Goal: Task Accomplishment & Management: Complete application form

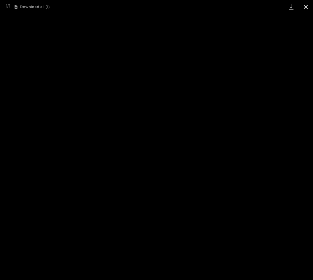
click at [306, 8] on button "Close gallery" at bounding box center [305, 7] width 15 height 14
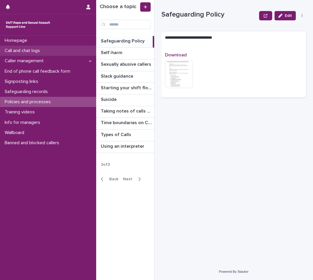
click at [29, 51] on p "Call and chat logs" at bounding box center [23, 51] width 42 height 6
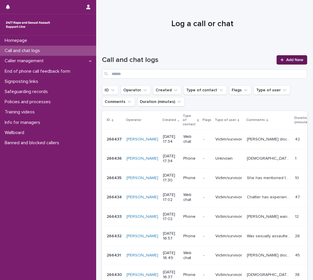
click at [287, 61] on span "Add New" at bounding box center [294, 60] width 17 height 4
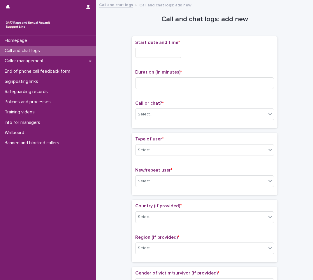
click at [142, 55] on input "text" at bounding box center [158, 53] width 46 height 10
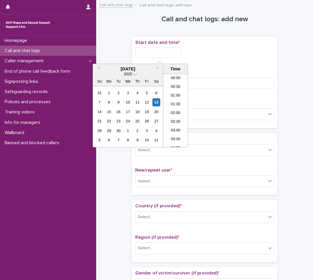
scroll to position [274, 0]
click at [177, 109] on li "17:30" at bounding box center [175, 110] width 25 height 9
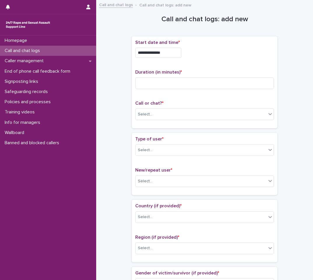
click at [172, 53] on input "**********" at bounding box center [158, 53] width 46 height 10
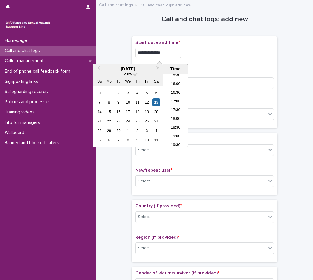
type input "**********"
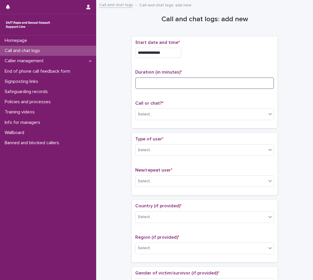
click at [147, 81] on input at bounding box center [204, 83] width 139 height 12
type input "*"
click at [153, 111] on div at bounding box center [153, 114] width 1 height 6
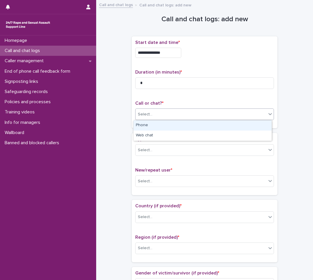
click at [151, 125] on div "Phone" at bounding box center [202, 125] width 138 height 10
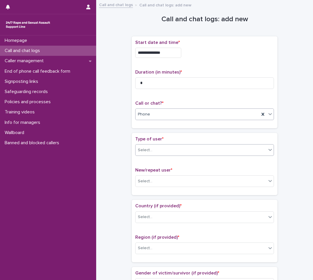
click at [152, 152] on div "Select..." at bounding box center [200, 151] width 131 height 10
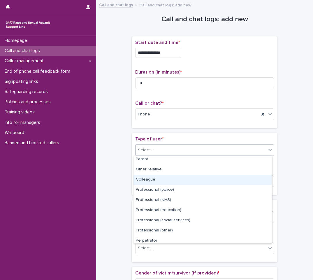
scroll to position [65, 0]
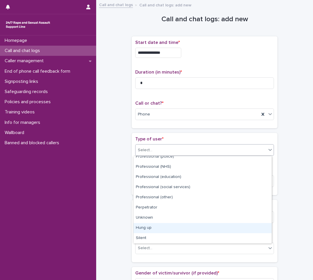
click at [141, 226] on div "Hung up" at bounding box center [202, 228] width 138 height 10
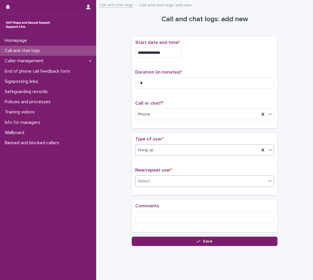
click at [157, 184] on div "Select..." at bounding box center [200, 182] width 131 height 10
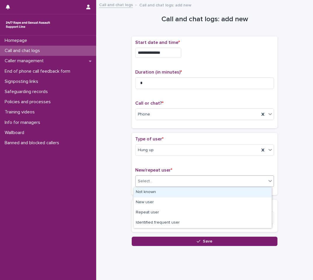
click at [148, 193] on div "Not known" at bounding box center [202, 192] width 138 height 10
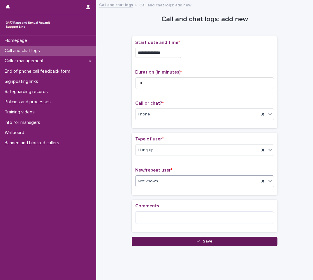
click at [190, 240] on button "Save" at bounding box center [205, 241] width 146 height 9
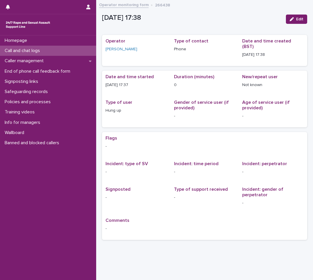
click at [21, 49] on p "Call and chat logs" at bounding box center [23, 51] width 42 height 6
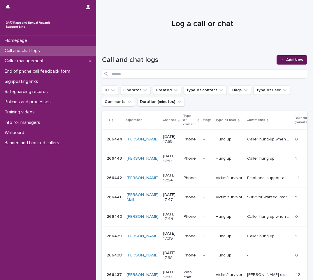
click at [286, 60] on span "Add New" at bounding box center [294, 60] width 17 height 4
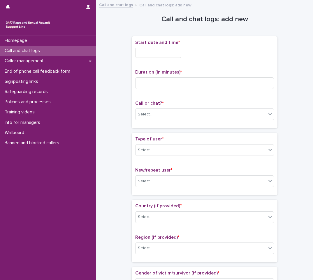
click at [145, 55] on input "text" at bounding box center [158, 53] width 46 height 10
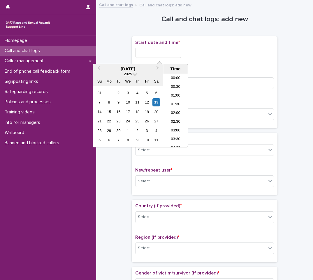
scroll to position [274, 0]
click at [176, 109] on li "17:30" at bounding box center [175, 110] width 25 height 9
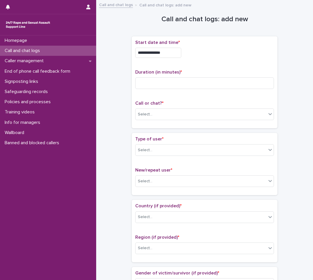
click at [178, 54] on input "**********" at bounding box center [158, 53] width 46 height 10
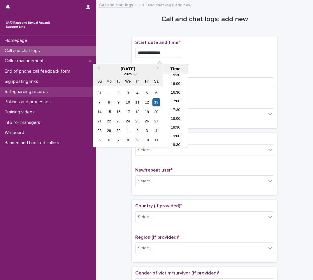
type input "**********"
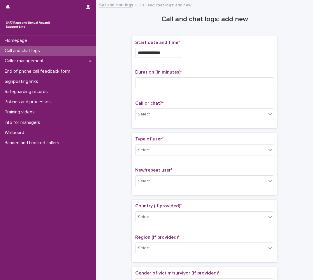
click at [215, 56] on div "**********" at bounding box center [204, 53] width 139 height 10
click at [180, 83] on input at bounding box center [204, 83] width 139 height 12
type input "*"
click at [141, 115] on div "Select..." at bounding box center [145, 114] width 15 height 6
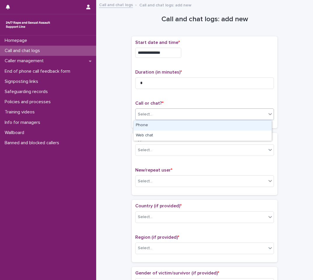
click at [157, 125] on div "Phone" at bounding box center [202, 125] width 138 height 10
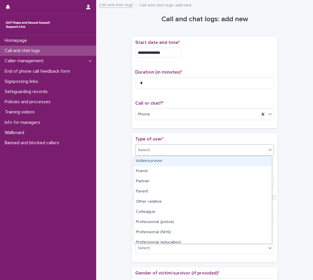
click at [151, 151] on div "Select..." at bounding box center [200, 151] width 131 height 10
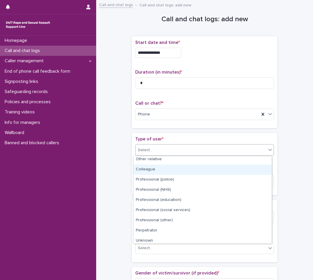
scroll to position [65, 0]
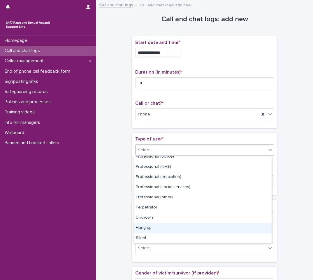
click at [159, 228] on div "Hung up" at bounding box center [202, 228] width 138 height 10
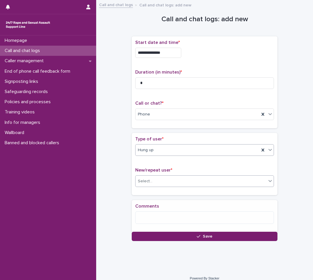
click at [173, 182] on div "Select..." at bounding box center [200, 182] width 131 height 10
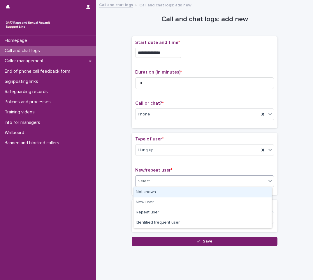
click at [169, 188] on div "Not known" at bounding box center [202, 192] width 138 height 10
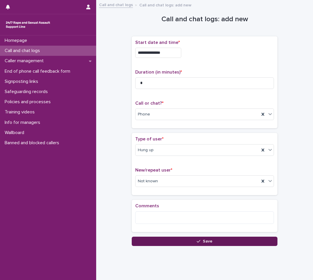
click at [184, 243] on button "Save" at bounding box center [205, 241] width 146 height 9
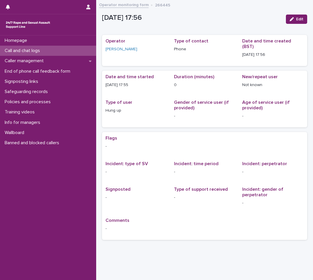
click at [27, 50] on p "Call and chat logs" at bounding box center [23, 51] width 42 height 6
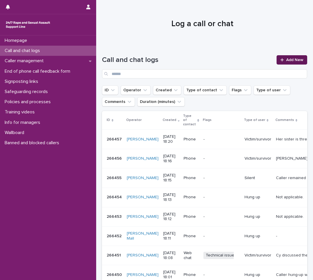
click at [286, 60] on span "Add New" at bounding box center [294, 60] width 17 height 4
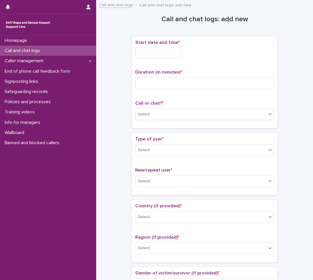
click at [151, 53] on input "text" at bounding box center [158, 53] width 46 height 10
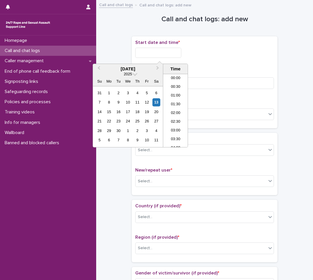
scroll to position [282, 0]
click at [176, 118] on li "18:30" at bounding box center [175, 119] width 25 height 9
click at [167, 54] on input "**********" at bounding box center [158, 53] width 46 height 10
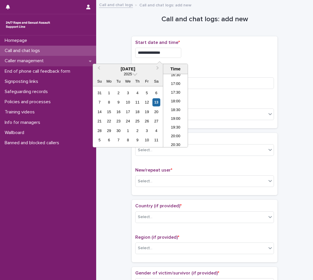
type input "**********"
click at [173, 56] on input "**********" at bounding box center [158, 53] width 46 height 10
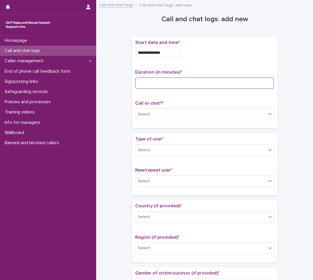
click at [210, 83] on input at bounding box center [204, 83] width 139 height 12
type input "*"
click at [153, 113] on input "text" at bounding box center [153, 114] width 1 height 5
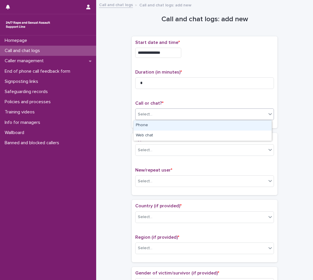
click at [147, 124] on div "Phone" at bounding box center [202, 125] width 138 height 10
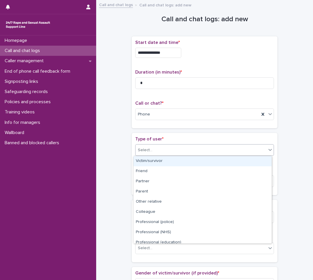
click at [151, 151] on div "Select..." at bounding box center [200, 151] width 131 height 10
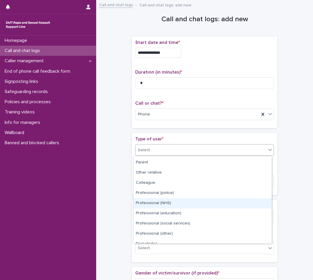
scroll to position [65, 0]
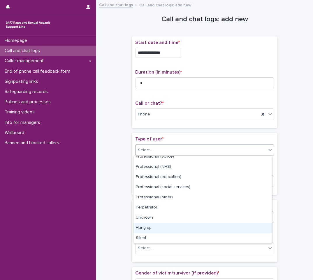
click at [159, 224] on div "Hung up" at bounding box center [202, 228] width 138 height 10
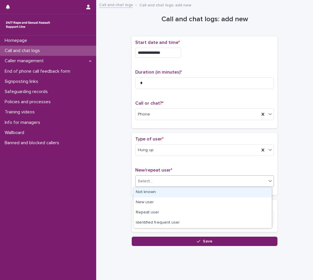
click at [167, 185] on div "Select..." at bounding box center [200, 182] width 131 height 10
click at [159, 193] on div "Not known" at bounding box center [202, 192] width 138 height 10
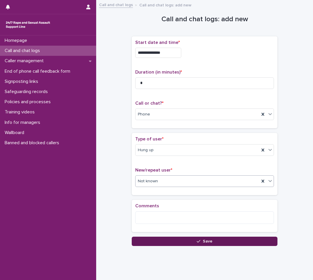
click at [185, 244] on button "Save" at bounding box center [205, 241] width 146 height 9
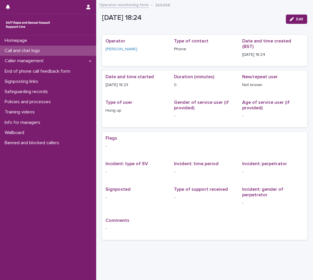
click at [32, 51] on p "Call and chat logs" at bounding box center [23, 51] width 42 height 6
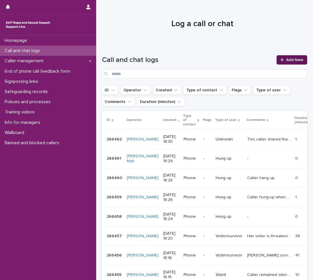
click at [290, 58] on span "Add New" at bounding box center [294, 60] width 17 height 4
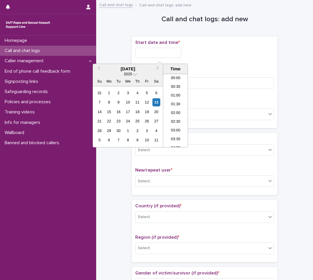
click at [170, 53] on input "text" at bounding box center [158, 53] width 46 height 10
click at [178, 111] on li "18:30" at bounding box center [175, 110] width 25 height 9
click at [172, 55] on input "**********" at bounding box center [158, 53] width 46 height 10
type input "**********"
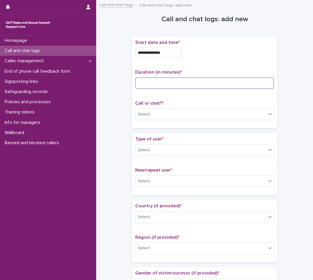
click at [166, 83] on input at bounding box center [204, 83] width 139 height 12
type input "*"
click at [159, 115] on div "Select..." at bounding box center [200, 115] width 131 height 10
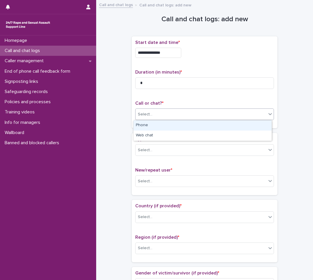
click at [157, 127] on div "Phone" at bounding box center [202, 125] width 138 height 10
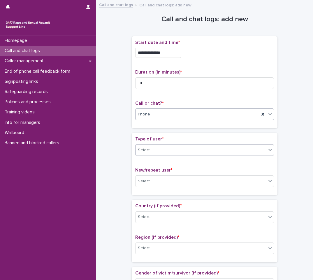
click at [155, 152] on div "Select..." at bounding box center [200, 151] width 131 height 10
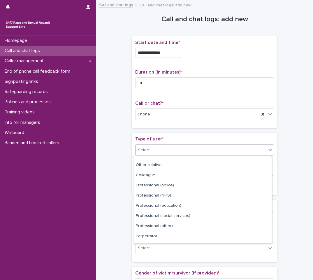
scroll to position [65, 0]
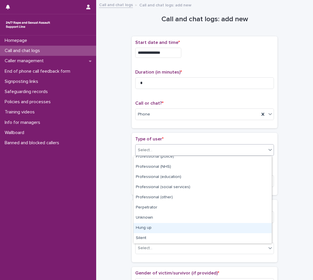
click at [159, 226] on div "Hung up" at bounding box center [202, 228] width 138 height 10
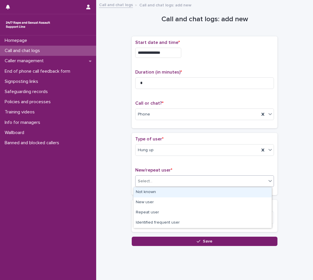
click at [171, 183] on div "Select..." at bounding box center [200, 182] width 131 height 10
click at [153, 192] on div "Not known" at bounding box center [202, 192] width 138 height 10
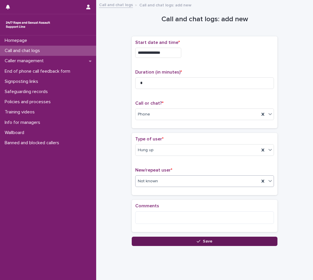
click at [172, 244] on button "Save" at bounding box center [205, 241] width 146 height 9
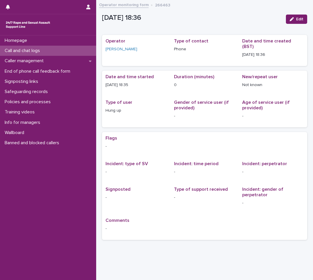
click at [35, 53] on p "Call and chat logs" at bounding box center [23, 51] width 42 height 6
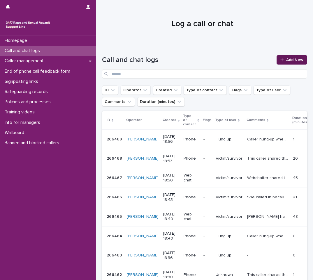
click at [283, 63] on link "Add New" at bounding box center [291, 59] width 31 height 9
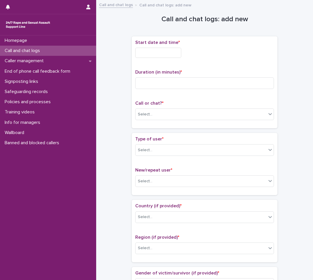
click at [146, 56] on input "text" at bounding box center [158, 53] width 46 height 10
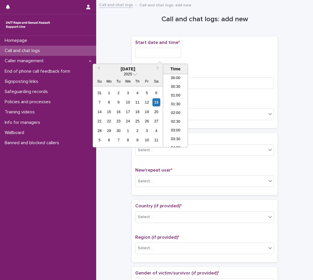
scroll to position [291, 0]
click at [172, 110] on li "18:30" at bounding box center [175, 110] width 25 height 9
click at [175, 54] on input "**********" at bounding box center [158, 53] width 46 height 10
type input "**********"
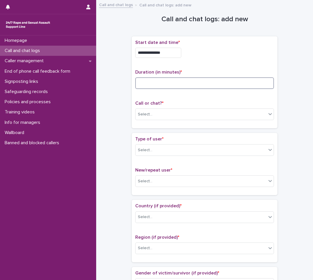
click at [166, 85] on input at bounding box center [204, 83] width 139 height 12
type input "*"
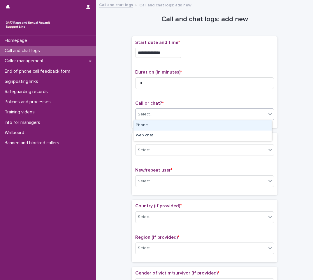
click at [156, 111] on div "Select..." at bounding box center [200, 115] width 131 height 10
click at [147, 124] on div "Phone" at bounding box center [202, 125] width 138 height 10
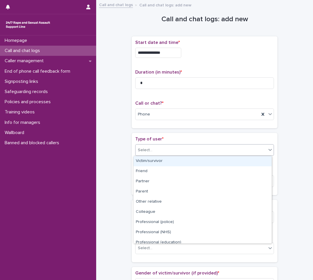
drag, startPoint x: 143, startPoint y: 155, endPoint x: 143, endPoint y: 162, distance: 7.0
click at [143, 155] on div "Select..." at bounding box center [204, 150] width 139 height 12
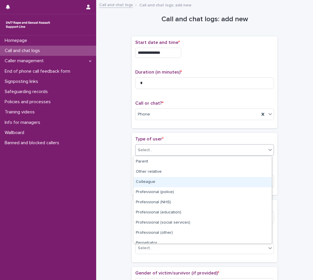
scroll to position [65, 0]
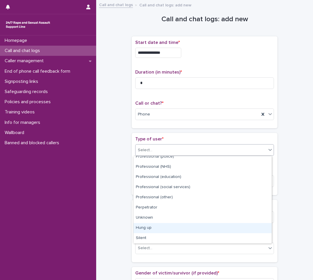
click at [158, 230] on div "Hung up" at bounding box center [202, 228] width 138 height 10
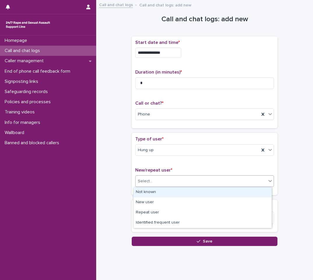
click at [170, 181] on div "Select..." at bounding box center [200, 182] width 131 height 10
click at [155, 193] on div "Not known" at bounding box center [202, 192] width 138 height 10
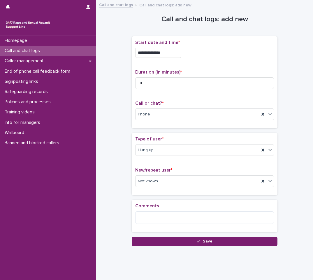
click at [196, 243] on button "Save" at bounding box center [205, 241] width 146 height 9
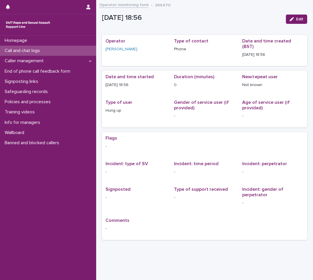
click at [32, 52] on p "Call and chat logs" at bounding box center [23, 51] width 42 height 6
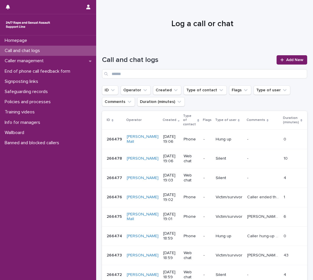
click at [16, 224] on div "Homepage Call and chat logs Caller management End of phone call feedback form S…" at bounding box center [48, 158] width 96 height 245
click at [281, 60] on div at bounding box center [283, 60] width 6 height 4
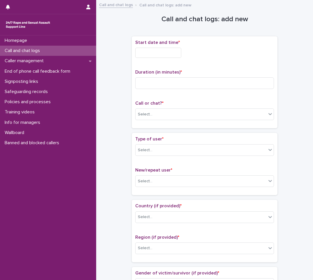
click at [158, 48] on input "text" at bounding box center [158, 53] width 46 height 10
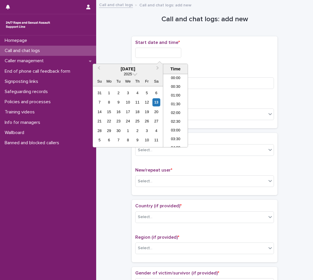
scroll to position [300, 0]
click at [180, 109] on li "19:00" at bounding box center [175, 110] width 25 height 9
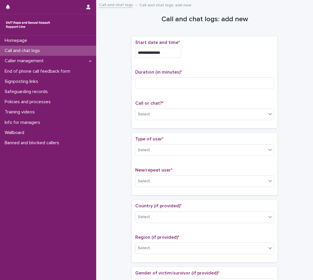
click at [178, 54] on input "**********" at bounding box center [158, 53] width 46 height 10
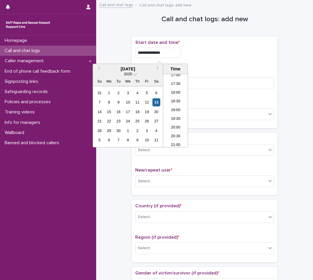
type input "**********"
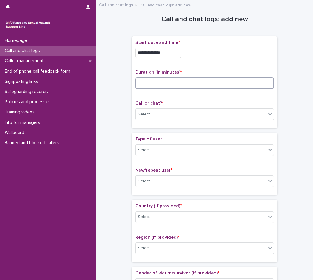
click at [153, 79] on input at bounding box center [204, 83] width 139 height 12
type input "*"
click at [155, 114] on div "Select..." at bounding box center [200, 115] width 131 height 10
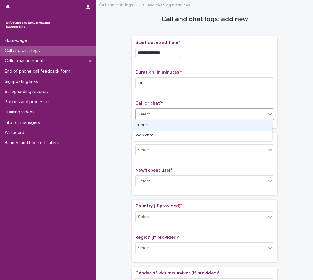
click at [145, 129] on div "Phone" at bounding box center [202, 125] width 138 height 10
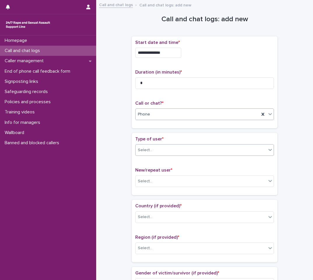
click at [151, 149] on div "Select..." at bounding box center [200, 151] width 131 height 10
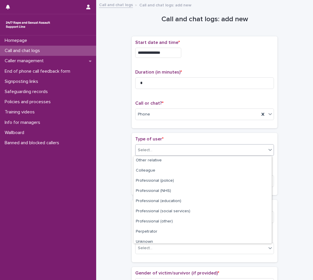
scroll to position [65, 0]
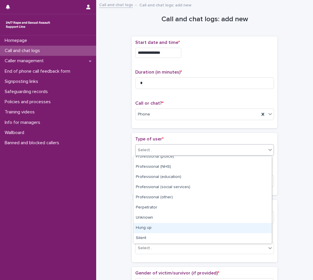
click at [151, 224] on div "Hung up" at bounding box center [202, 228] width 138 height 10
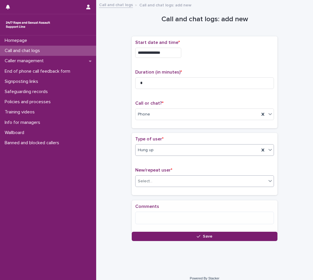
click at [169, 178] on div "Select..." at bounding box center [200, 182] width 131 height 10
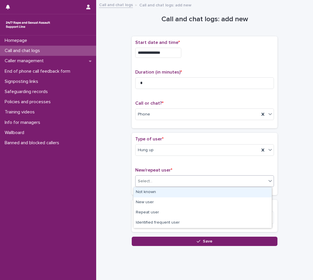
click at [155, 190] on div "Not known" at bounding box center [202, 192] width 138 height 10
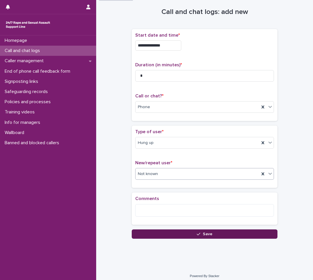
scroll to position [11, 0]
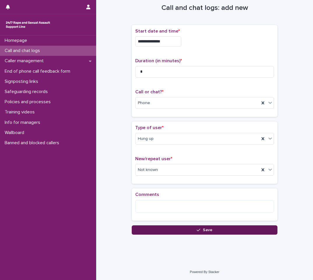
click at [192, 231] on button "Save" at bounding box center [205, 230] width 146 height 9
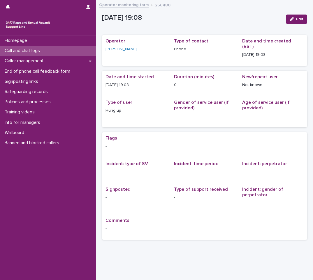
click at [34, 49] on p "Call and chat logs" at bounding box center [23, 51] width 42 height 6
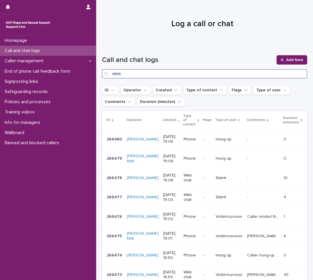
click at [254, 73] on input "Search" at bounding box center [204, 73] width 205 height 9
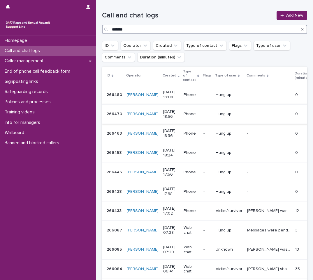
scroll to position [58, 0]
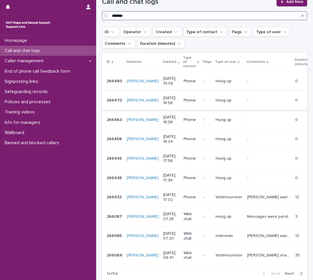
type input "*******"
